Goal: Transaction & Acquisition: Purchase product/service

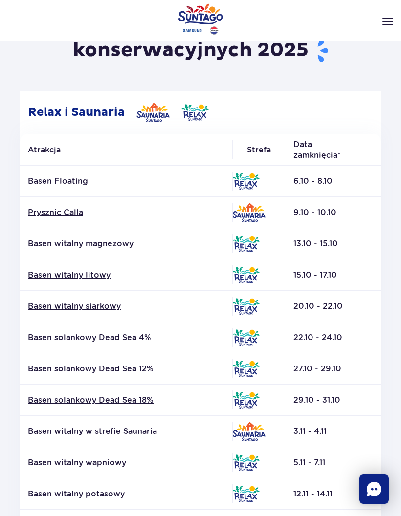
scroll to position [84, 0]
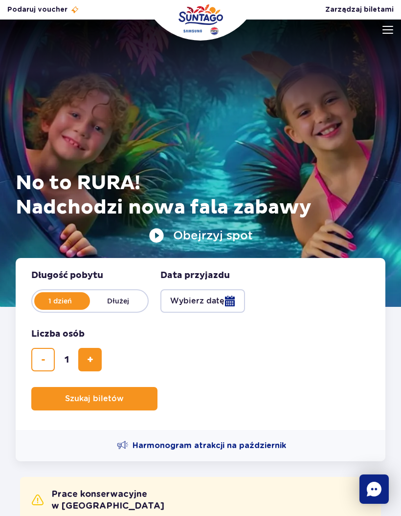
click at [384, 27] on img at bounding box center [387, 30] width 11 height 8
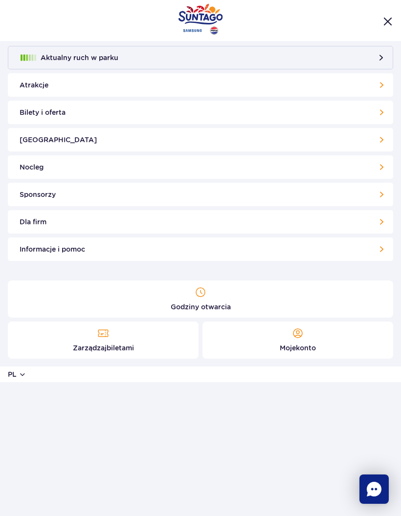
click at [241, 112] on link "Bilety i oferta" at bounding box center [200, 112] width 385 height 23
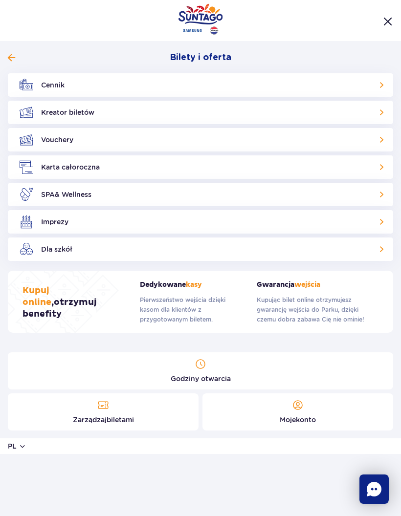
click at [250, 82] on link "Cennik" at bounding box center [200, 84] width 385 height 23
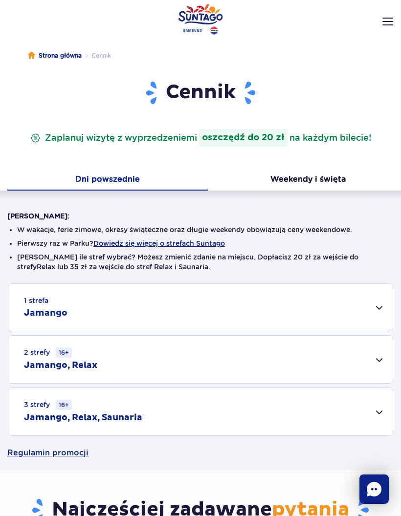
scroll to position [30, 0]
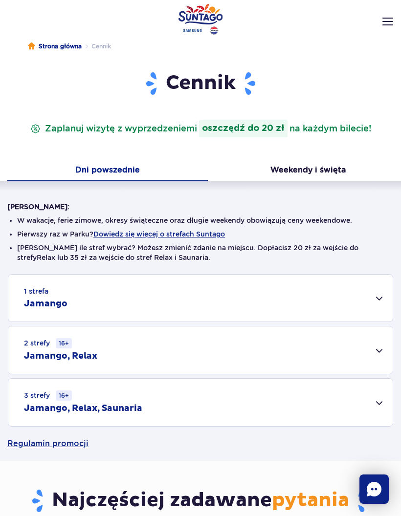
click at [362, 297] on div "1 strefa Jamango" at bounding box center [200, 298] width 384 height 47
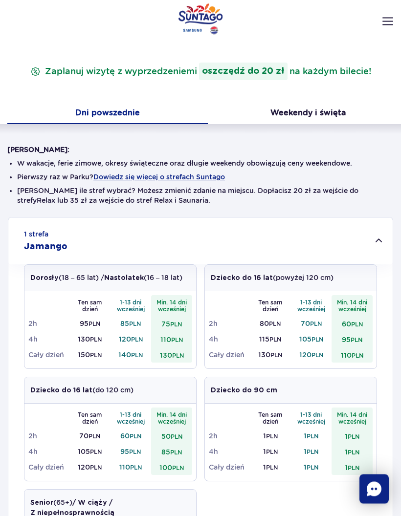
scroll to position [86, 0]
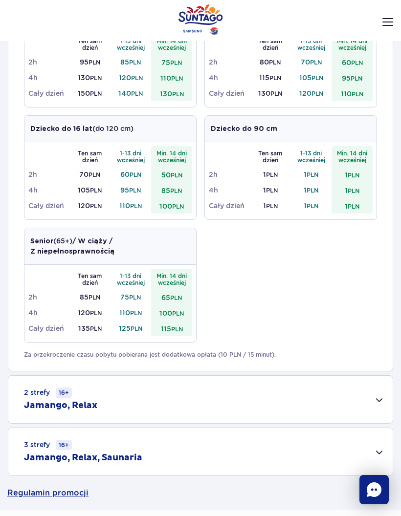
click at [344, 391] on div "2 strefy 16+ Jamango, Relax" at bounding box center [200, 398] width 384 height 47
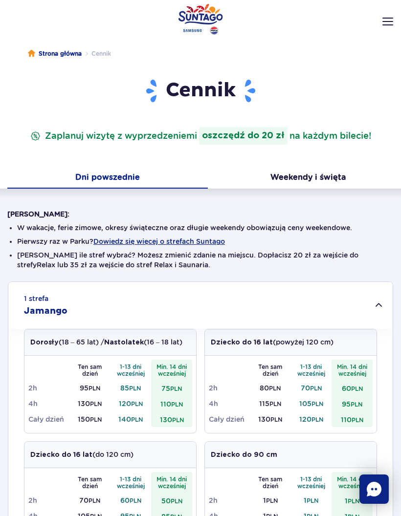
scroll to position [22, 0]
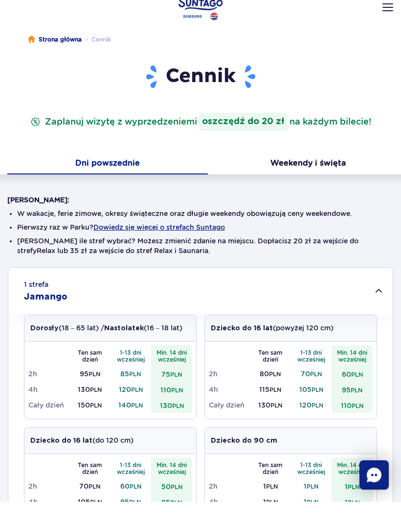
click at [334, 168] on button "Weekendy i święta" at bounding box center [308, 178] width 200 height 21
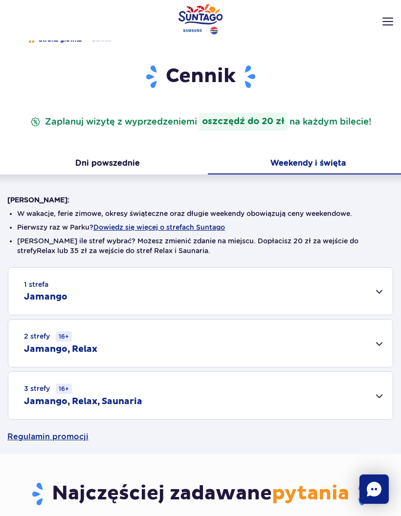
scroll to position [26, 0]
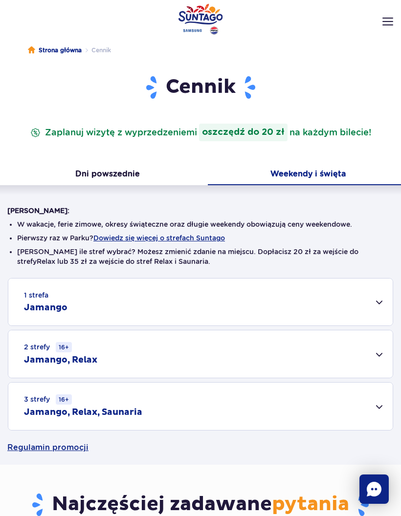
click at [312, 354] on div "2 strefy 16+ Jamango, Relax" at bounding box center [200, 353] width 384 height 47
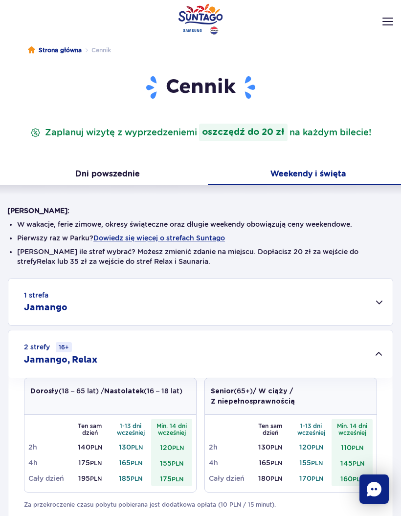
click at [142, 172] on button "Dni powszednie" at bounding box center [107, 175] width 200 height 21
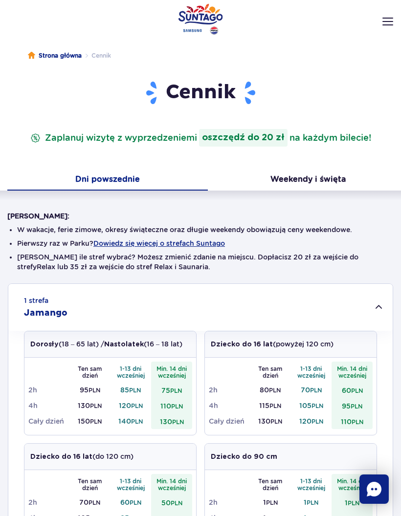
scroll to position [0, 0]
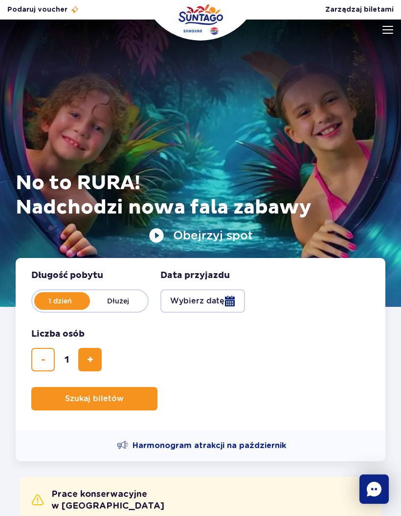
click at [93, 360] on span "dodaj bilet" at bounding box center [90, 360] width 6 height 0
click at [96, 354] on button "dodaj bilet" at bounding box center [89, 359] width 23 height 23
type input "3"
click at [208, 304] on button "Wybierz datę" at bounding box center [202, 300] width 85 height 23
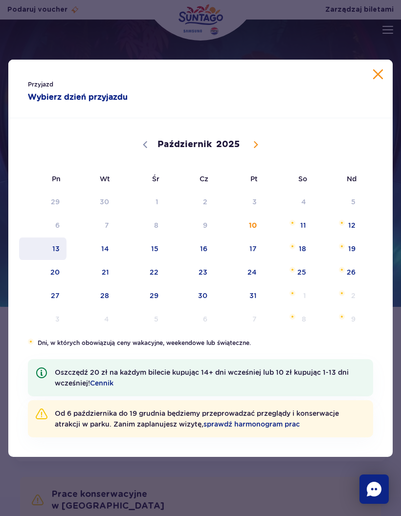
click at [60, 249] on span "13" at bounding box center [42, 248] width 49 height 22
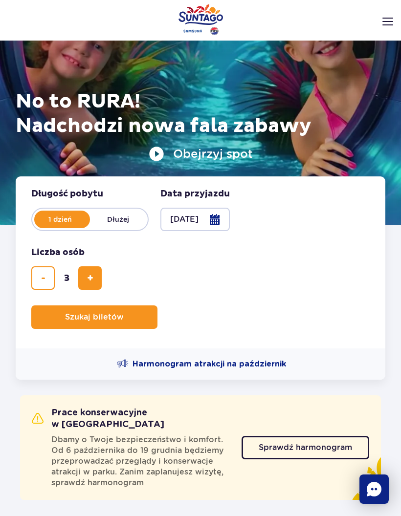
scroll to position [79, 0]
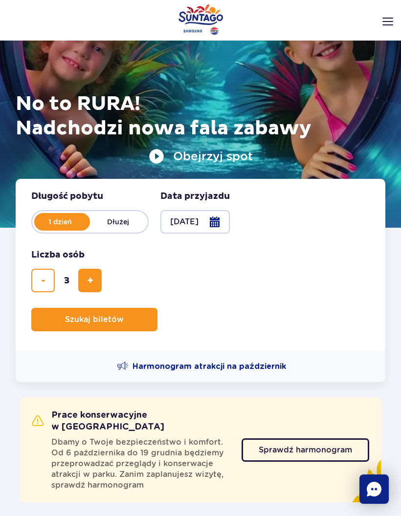
click at [137, 327] on button "Szukaj biletów" at bounding box center [94, 319] width 126 height 23
